Goal: Check status: Check status

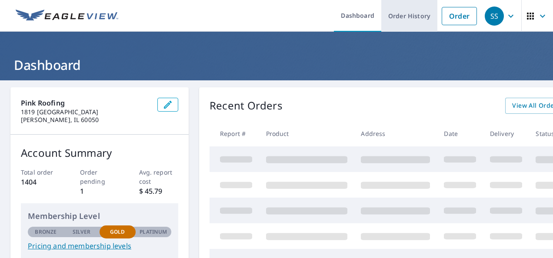
click at [397, 20] on link "Order History" at bounding box center [409, 16] width 56 height 32
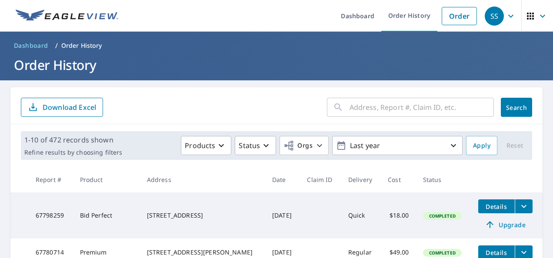
click at [381, 117] on input "text" at bounding box center [422, 107] width 144 height 24
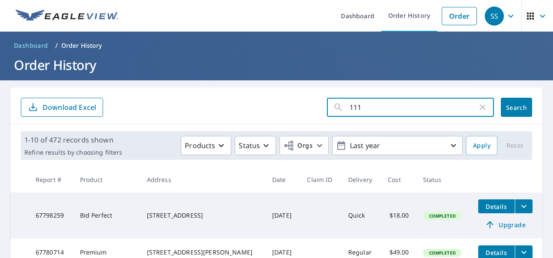
type input "1113"
click button "Search" at bounding box center [516, 107] width 31 height 19
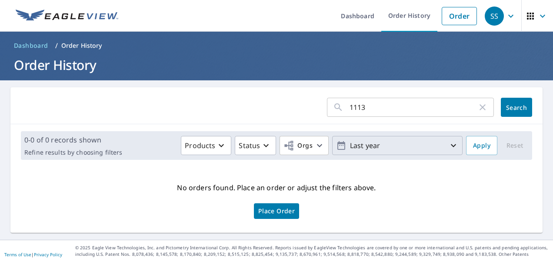
click at [383, 150] on p "Last year" at bounding box center [398, 145] width 102 height 15
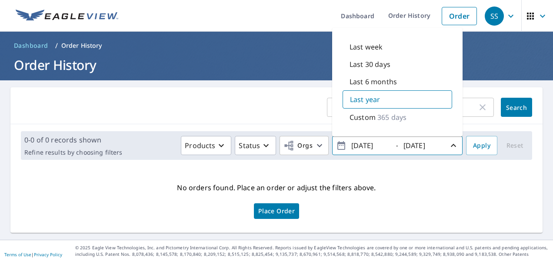
click at [372, 78] on p "Last 6 months" at bounding box center [373, 82] width 47 height 10
type input "[DATE]"
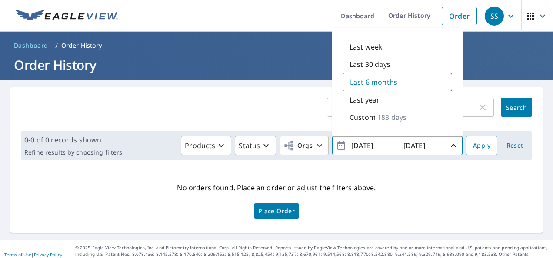
click at [508, 107] on span "Search" at bounding box center [516, 108] width 17 height 8
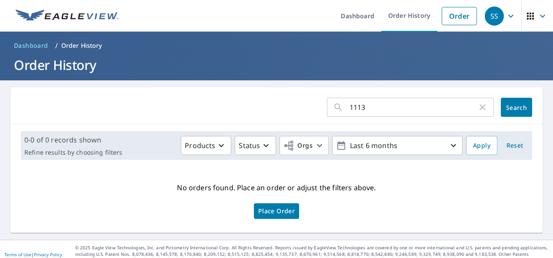
click at [379, 111] on input "1113" at bounding box center [414, 107] width 128 height 24
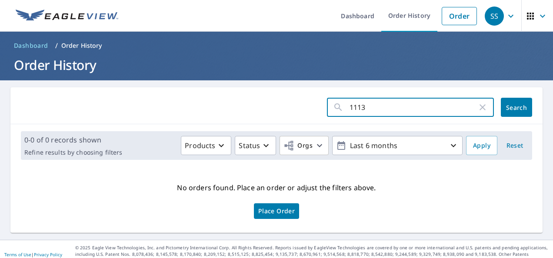
click at [379, 111] on input "1113" at bounding box center [414, 107] width 128 height 24
type input "OAKWOOD"
click button "Search" at bounding box center [516, 107] width 31 height 19
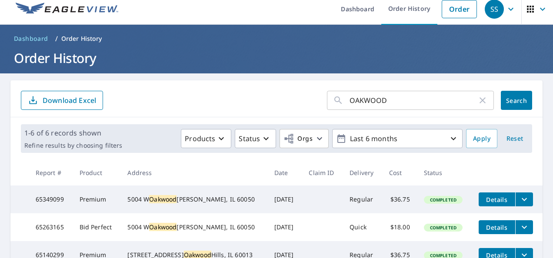
scroll to position [7, 0]
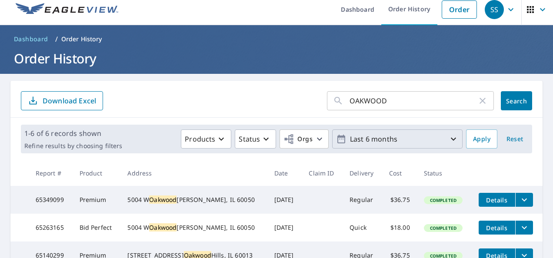
click at [383, 138] on p "Last 6 months" at bounding box center [398, 139] width 102 height 15
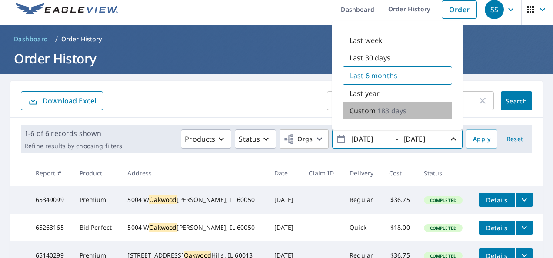
click at [377, 112] on p "183 days" at bounding box center [391, 111] width 29 height 10
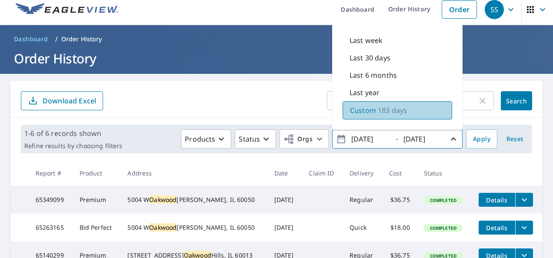
click at [378, 105] on p "183 days" at bounding box center [392, 110] width 29 height 10
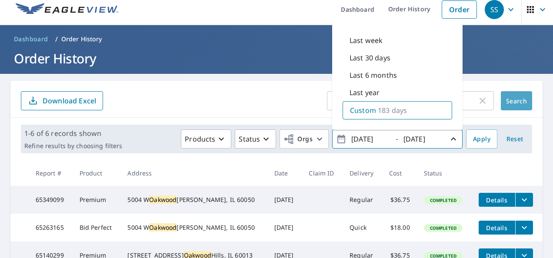
click at [511, 98] on span "Search" at bounding box center [516, 101] width 17 height 8
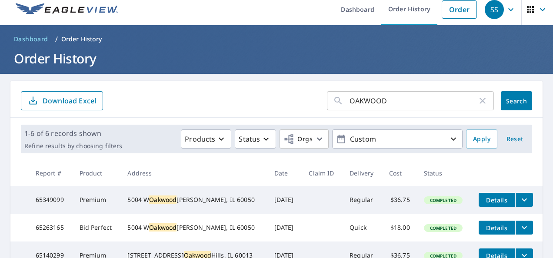
scroll to position [151, 0]
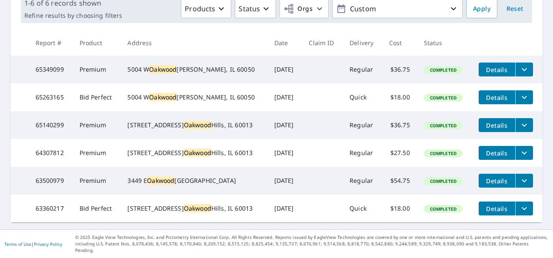
click at [382, 189] on td "$54.75" at bounding box center [399, 181] width 35 height 28
click at [472, 30] on th at bounding box center [507, 43] width 71 height 26
